Goal: Task Accomplishment & Management: Manage account settings

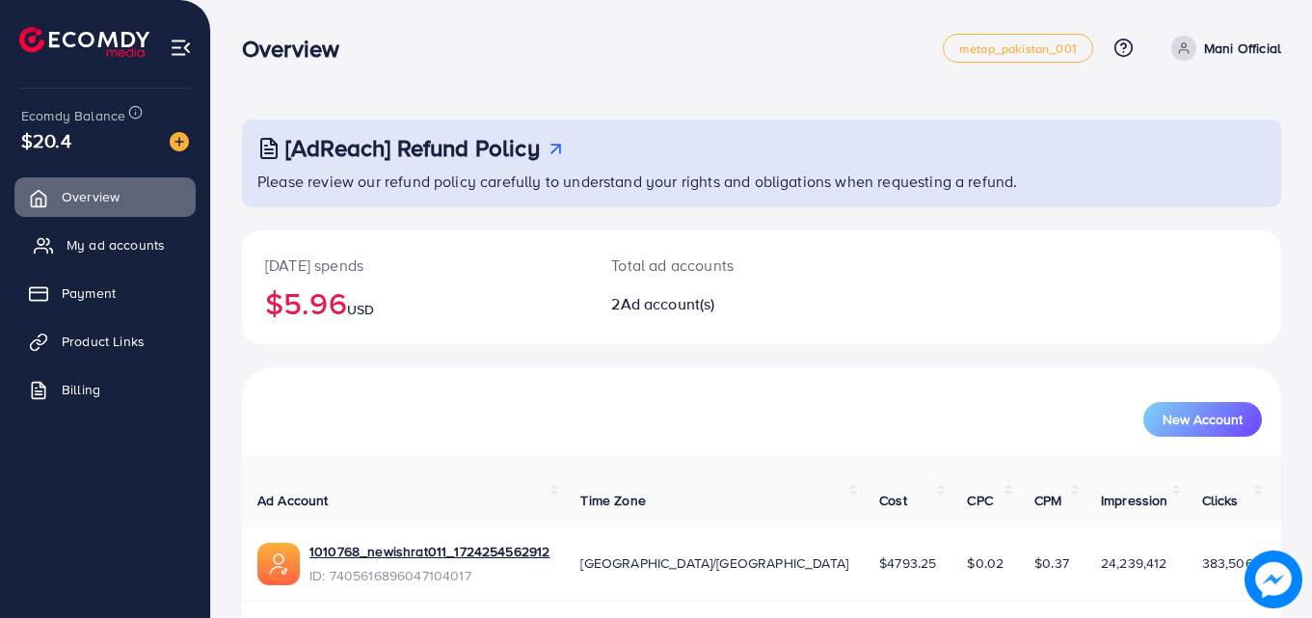
click at [107, 254] on span "My ad accounts" at bounding box center [116, 244] width 98 height 19
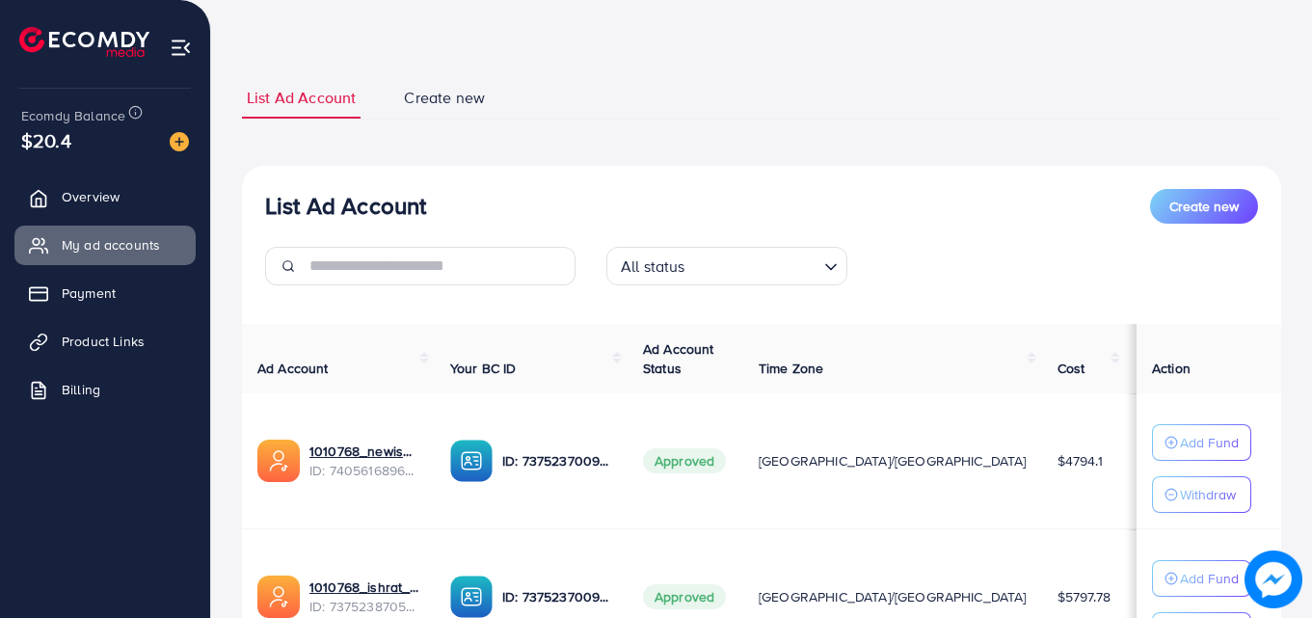
scroll to position [193, 0]
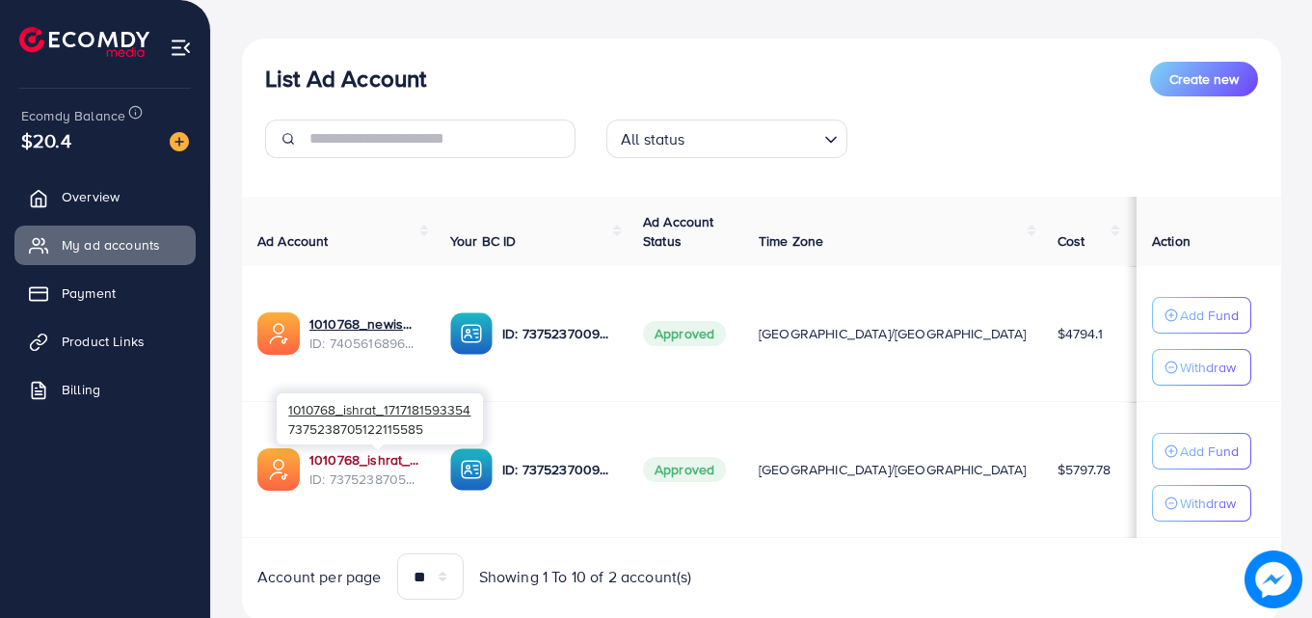
click at [413, 463] on link "1010768_ishrat_1717181593354" at bounding box center [364, 459] width 110 height 19
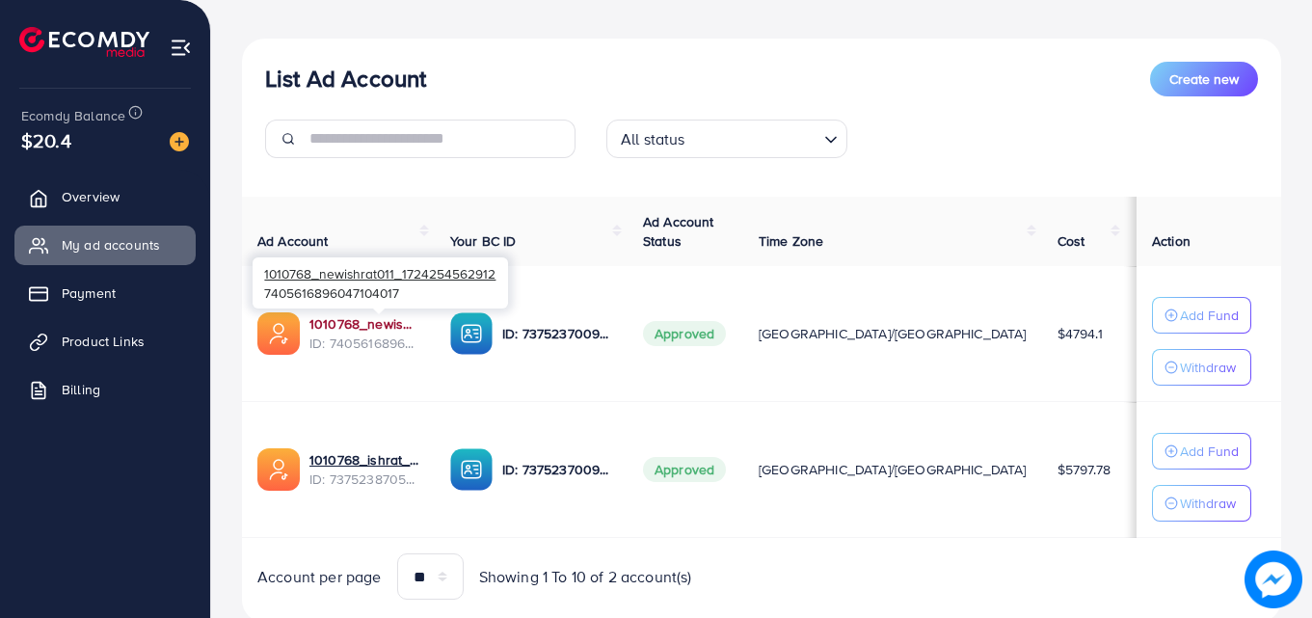
click at [369, 322] on link "1010768_newishrat011_1724254562912" at bounding box center [364, 323] width 110 height 19
